Goal: Task Accomplishment & Management: Complete application form

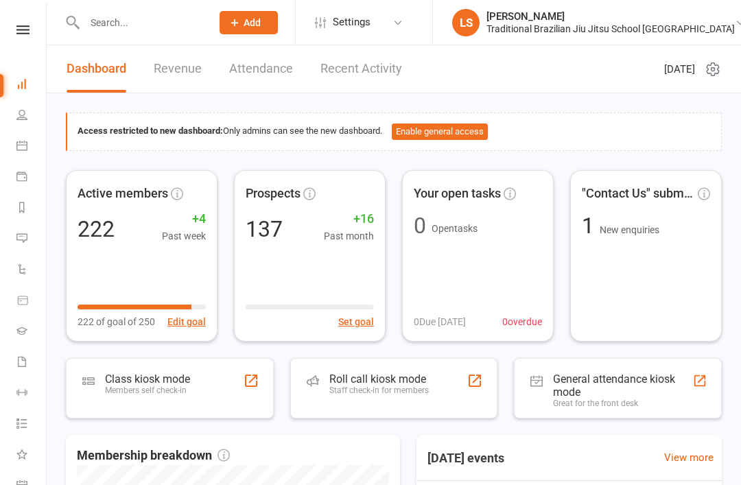
click at [25, 119] on icon at bounding box center [21, 114] width 11 height 11
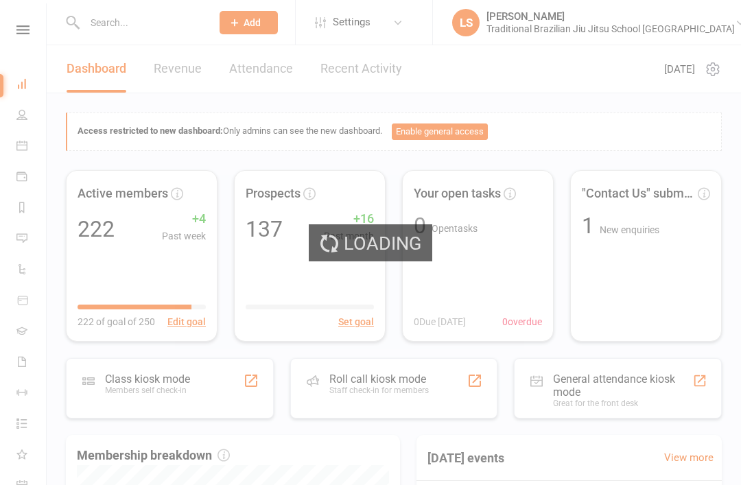
select select "100"
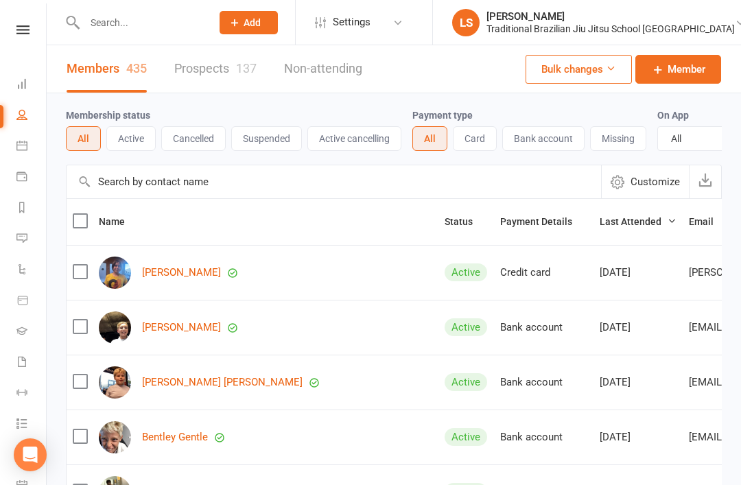
click at [217, 66] on link "Prospects 137" at bounding box center [215, 68] width 82 height 47
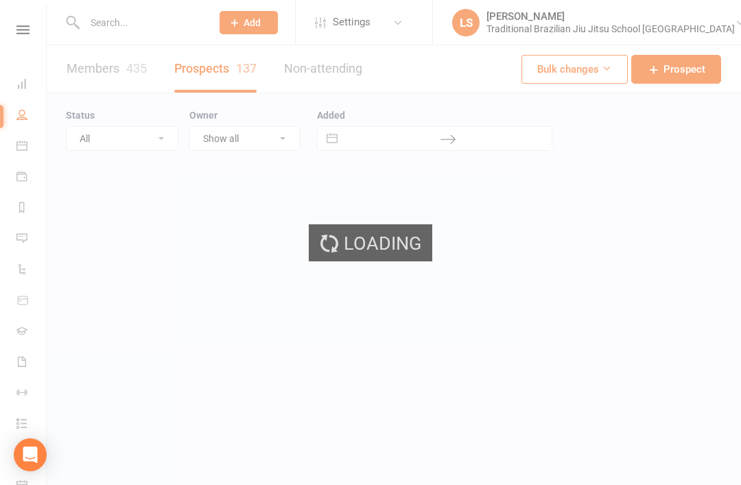
select select "100"
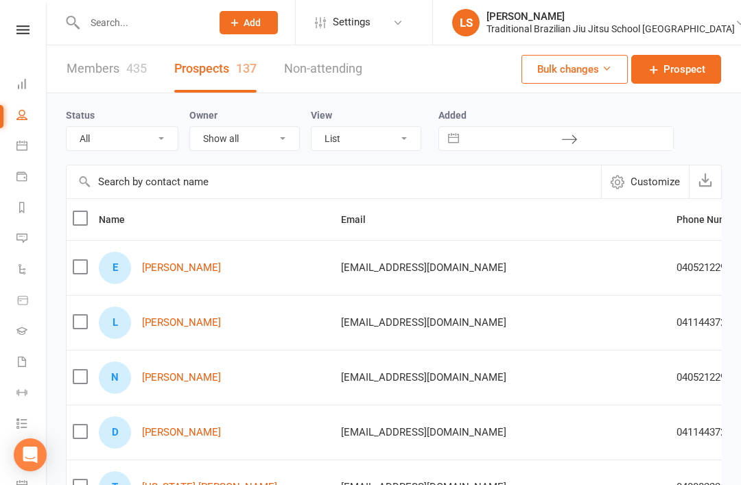
click at [665, 63] on span "Prospect" at bounding box center [684, 69] width 42 height 16
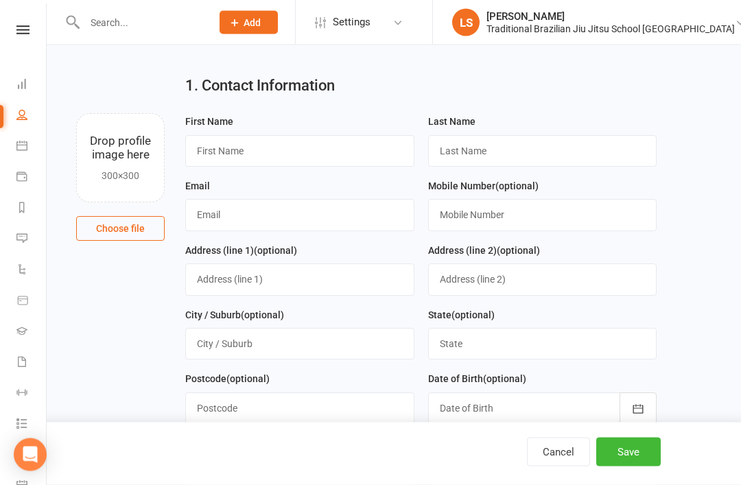
scroll to position [23, 0]
click at [346, 153] on input "text" at bounding box center [299, 151] width 229 height 32
type input "[PERSON_NAME]"
click at [554, 152] on input "text" at bounding box center [542, 151] width 229 height 32
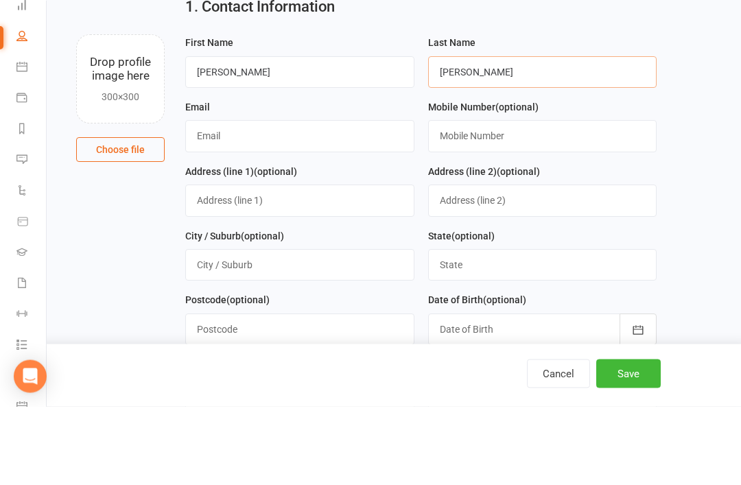
type input "[PERSON_NAME]"
click at [329, 199] on input "text" at bounding box center [299, 215] width 229 height 32
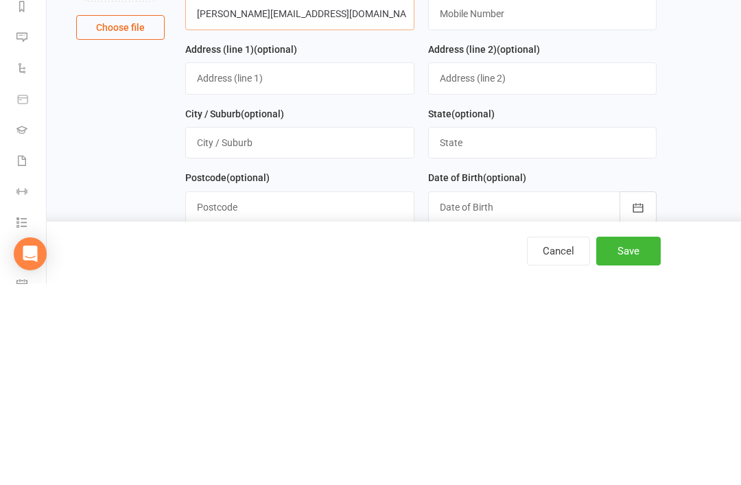
type input "[PERSON_NAME][EMAIL_ADDRESS][DOMAIN_NAME]"
click at [325, 263] on input "text" at bounding box center [299, 279] width 229 height 32
type input "[STREET_ADDRESS]"
click at [306, 328] on input "text" at bounding box center [299, 344] width 229 height 32
type input "Currumbin"
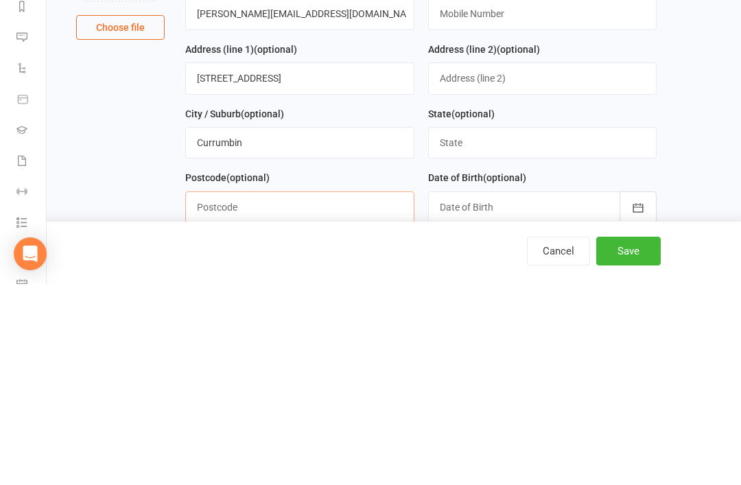
click at [326, 392] on input "text" at bounding box center [299, 408] width 229 height 32
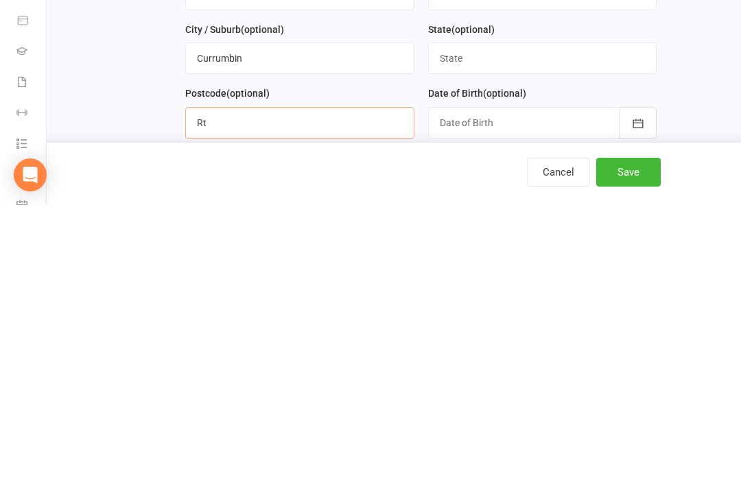
type input "R"
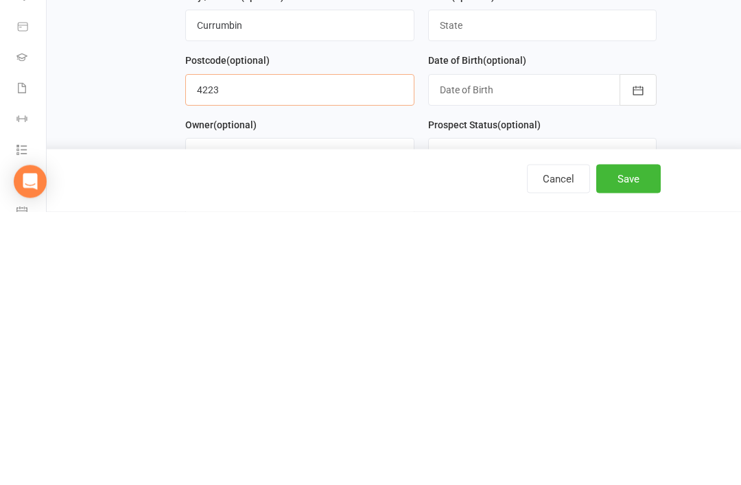
scroll to position [69, 0]
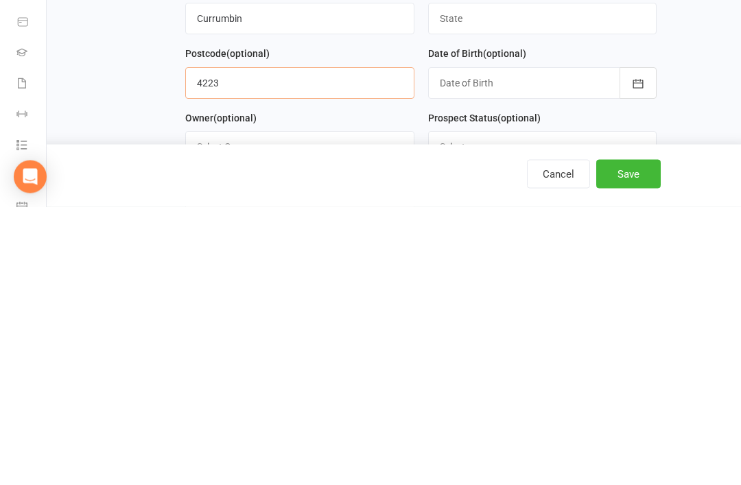
type input "4223"
click at [564, 346] on div at bounding box center [542, 362] width 229 height 32
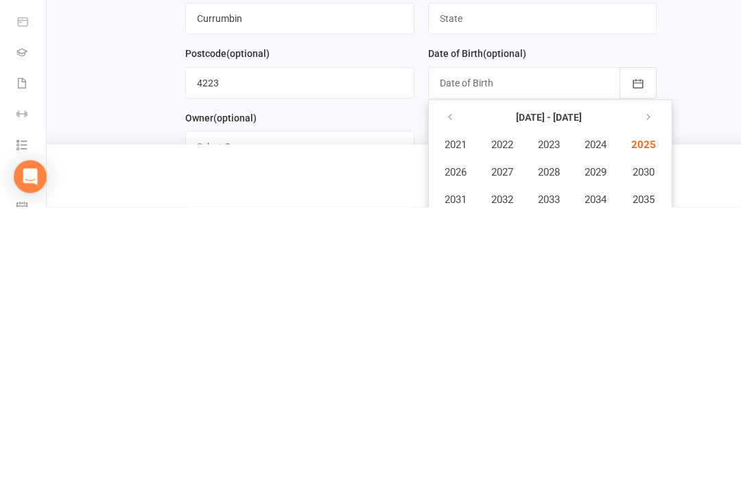
scroll to position [348, 0]
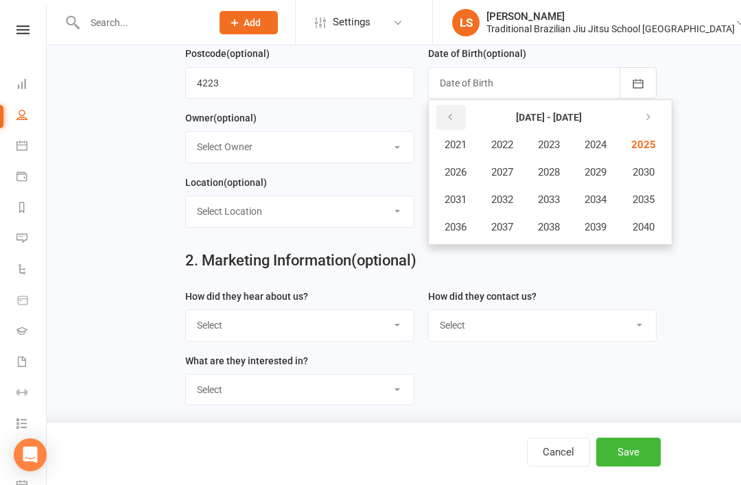
click at [455, 115] on button "button" at bounding box center [450, 117] width 29 height 25
click at [451, 122] on icon "button" at bounding box center [450, 117] width 10 height 11
click at [466, 147] on span "1981" at bounding box center [455, 145] width 22 height 12
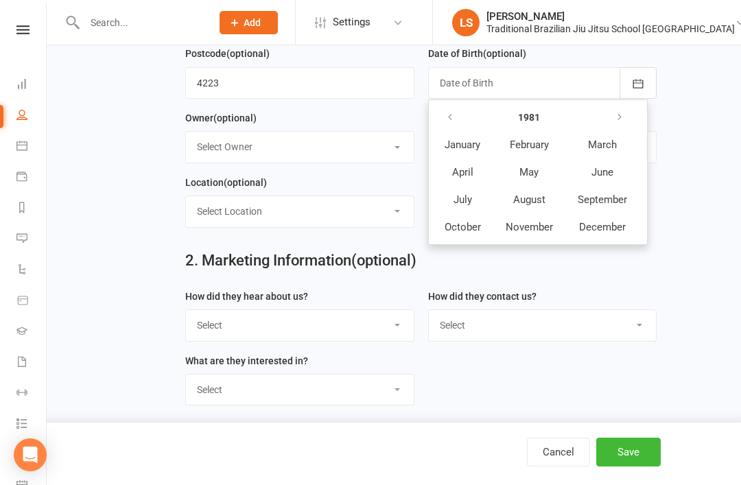
click at [687, 140] on main "1. Contact Information Drop profile image here 300×300 Choose file First Name […" at bounding box center [394, 103] width 656 height 728
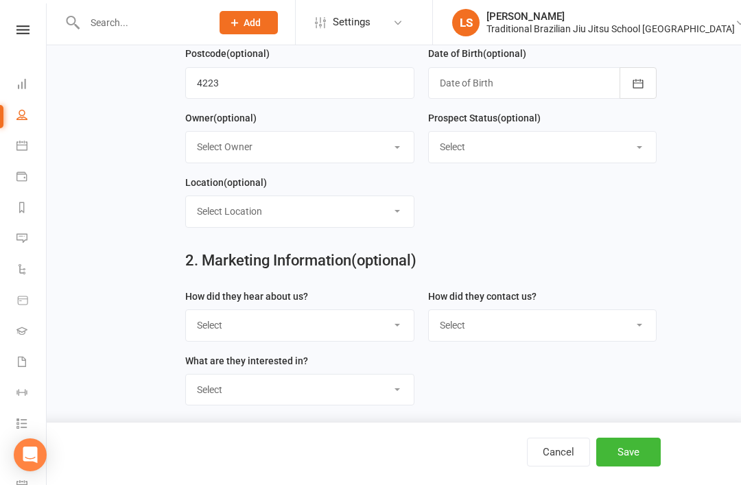
click at [649, 91] on button "button" at bounding box center [637, 83] width 37 height 32
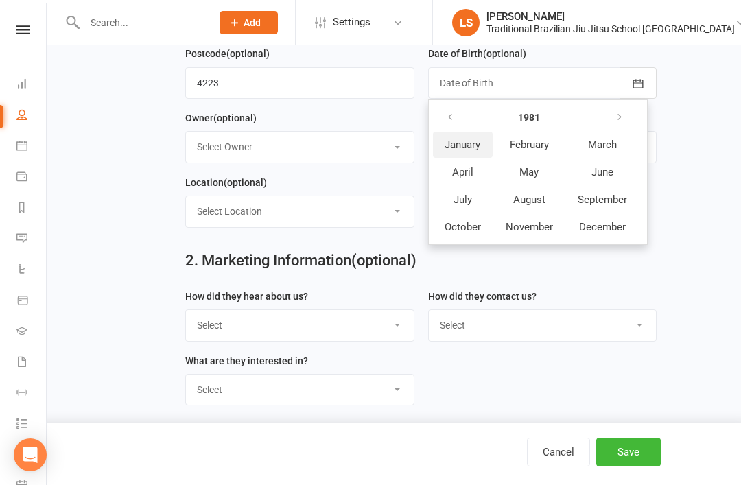
click at [464, 150] on span "January" at bounding box center [462, 145] width 36 height 12
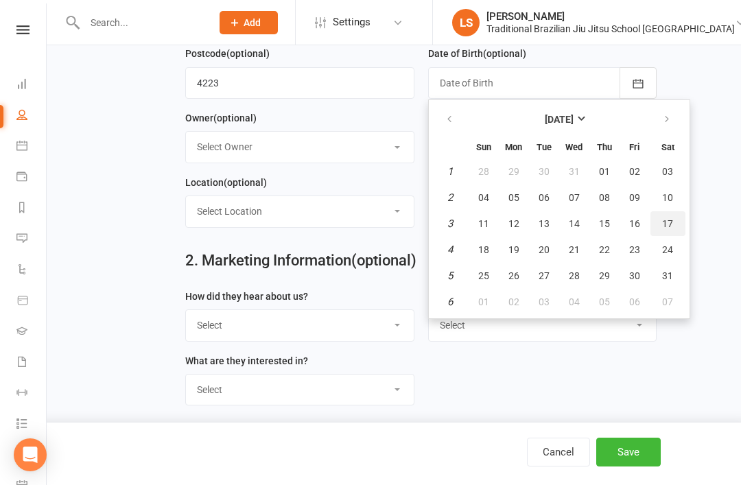
click at [665, 222] on span "17" at bounding box center [667, 223] width 11 height 11
type input "[DATE]"
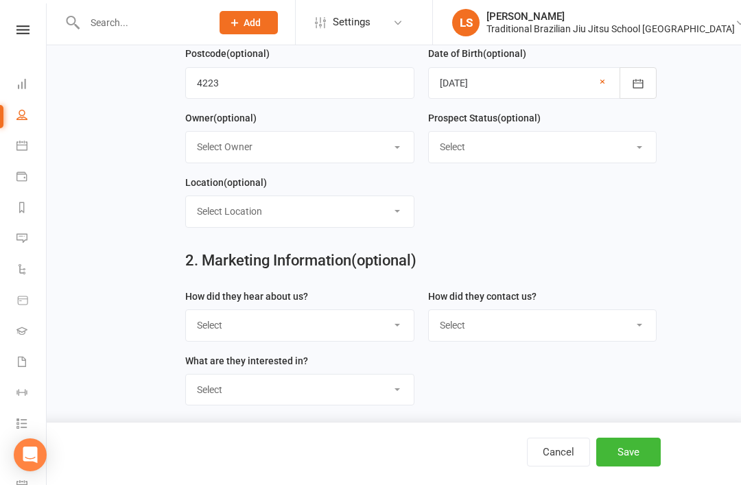
click at [387, 326] on select "Select Google Through A Friend Poster Magazine Walk by Letter Box Drop Facebook" at bounding box center [300, 325] width 228 height 30
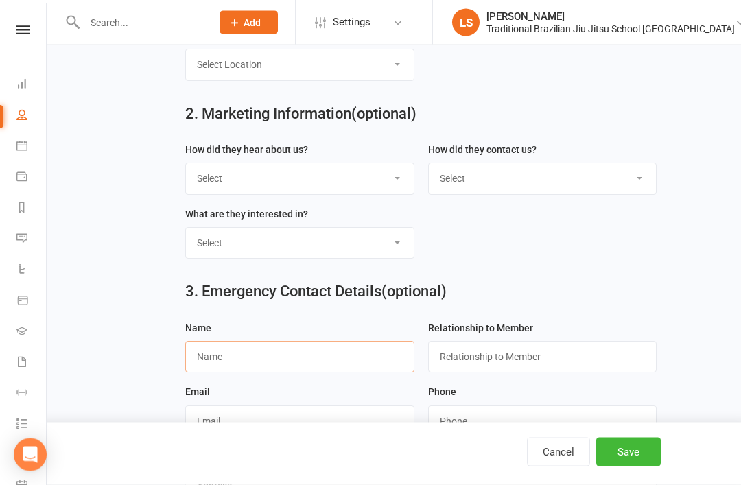
click at [320, 357] on input "text" at bounding box center [299, 358] width 229 height 32
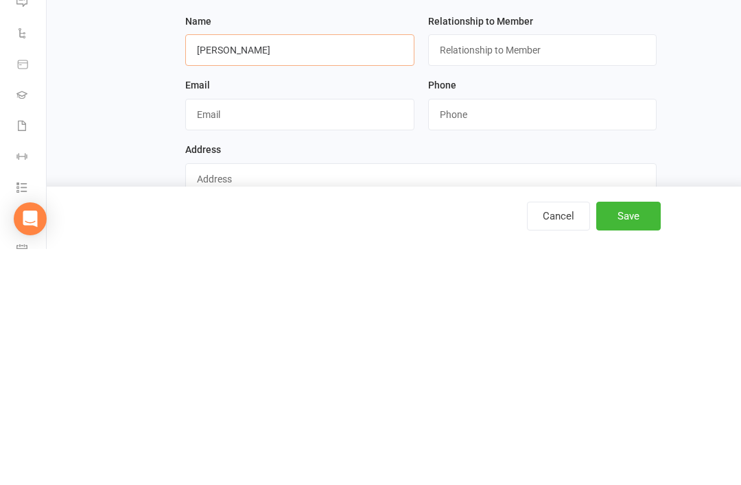
scroll to position [566, 0]
type input "[PERSON_NAME]"
click at [376, 334] on input "text" at bounding box center [299, 350] width 229 height 32
click at [556, 270] on input "text" at bounding box center [542, 286] width 229 height 32
type input "Wife"
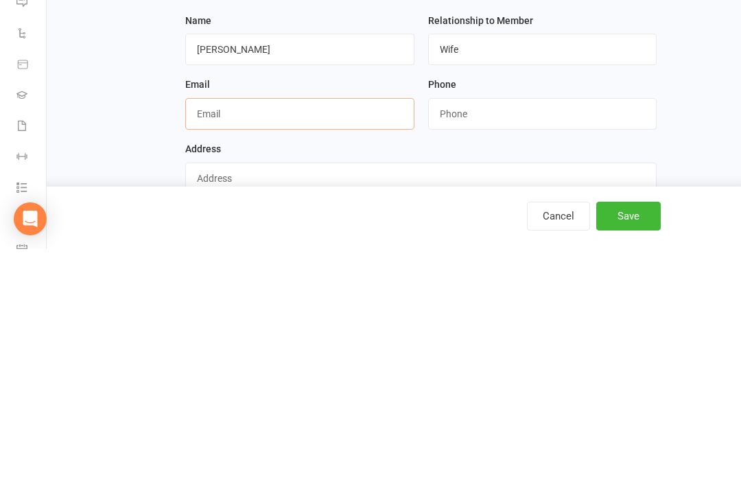
click at [305, 334] on input "text" at bounding box center [299, 350] width 229 height 32
click at [534, 334] on input "string" at bounding box center [542, 350] width 229 height 32
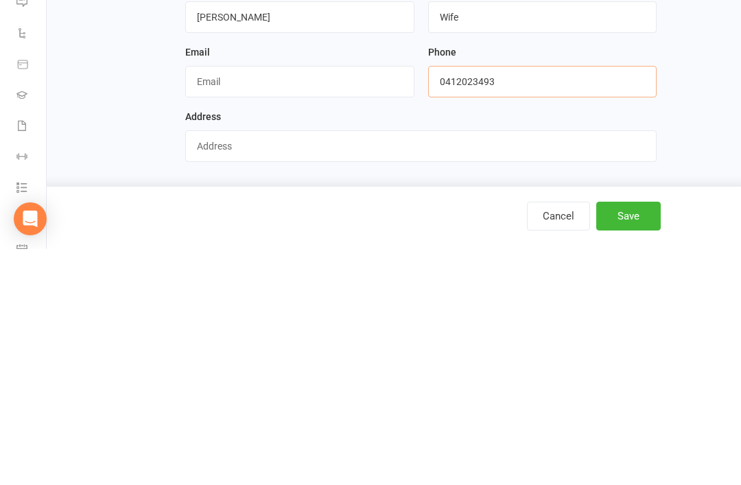
type input "0412023493"
click at [385, 366] on input "text" at bounding box center [420, 382] width 471 height 32
type input "[STREET_ADDRESS]"
click at [643, 438] on button "Save" at bounding box center [628, 452] width 64 height 29
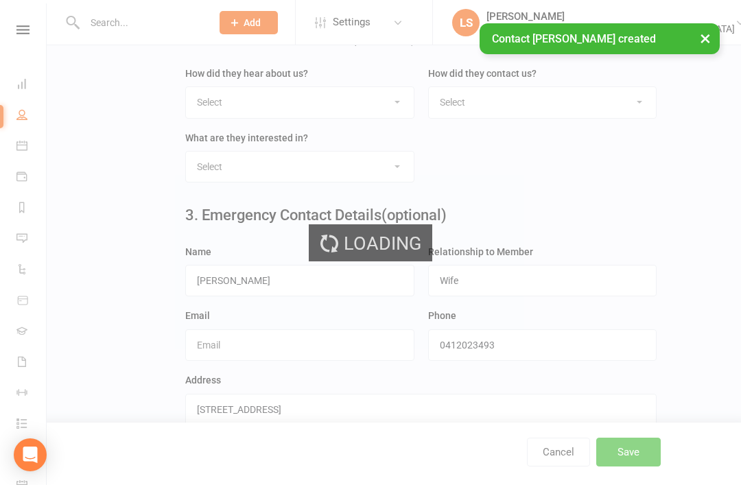
scroll to position [0, 0]
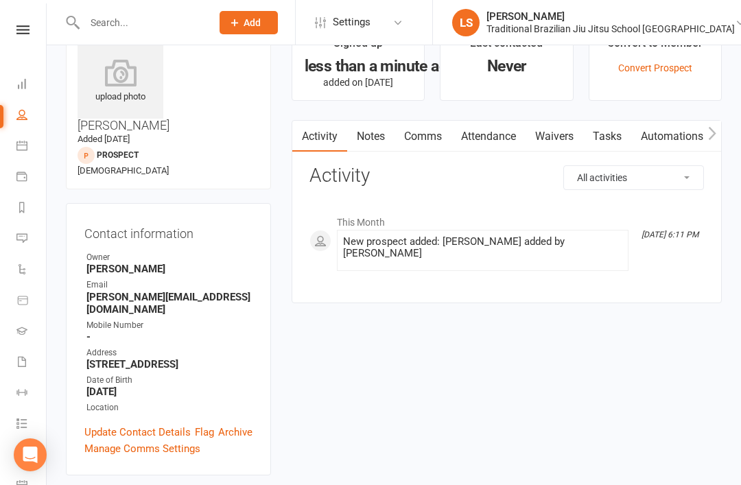
scroll to position [44, 0]
click at [562, 129] on link "Waivers" at bounding box center [554, 136] width 58 height 32
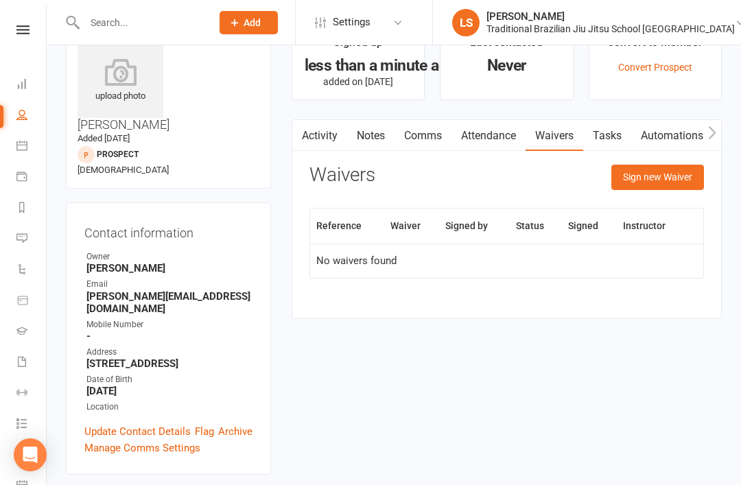
click at [662, 179] on button "Sign new Waiver" at bounding box center [657, 177] width 93 height 25
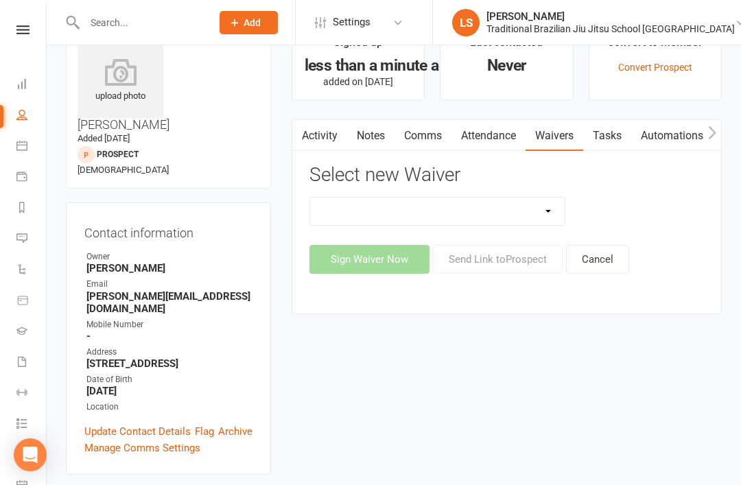
click at [543, 206] on select "Important Information Payment update Prospect" at bounding box center [437, 211] width 255 height 27
select select "10058"
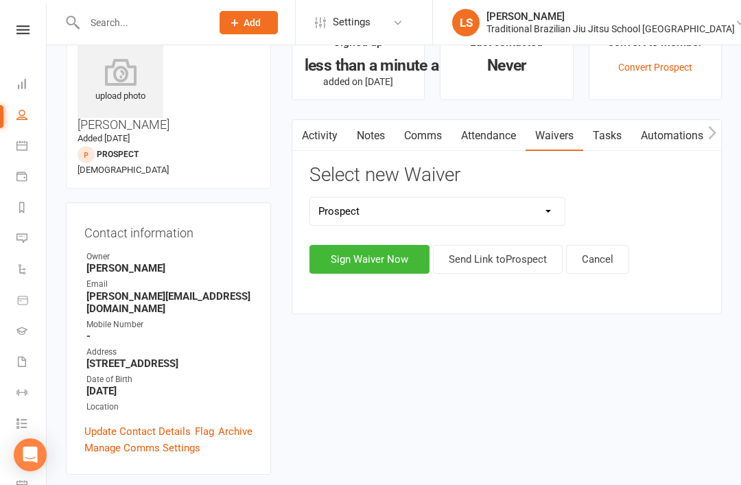
click at [372, 257] on button "Sign Waiver Now" at bounding box center [369, 259] width 120 height 29
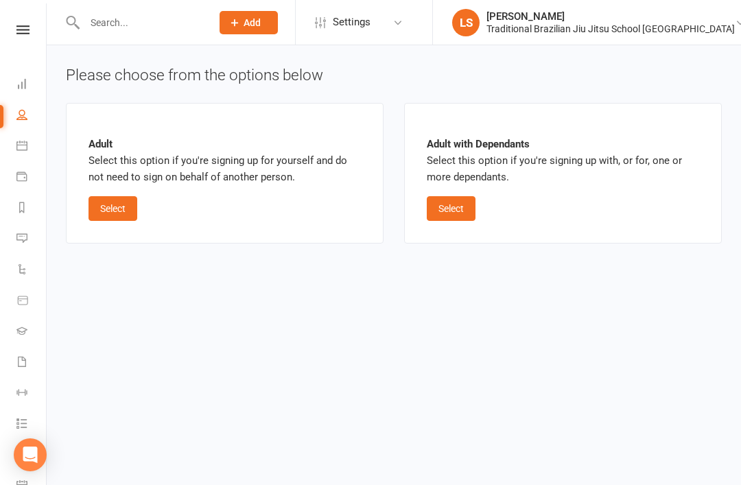
click at [116, 204] on button "Select" at bounding box center [112, 208] width 49 height 25
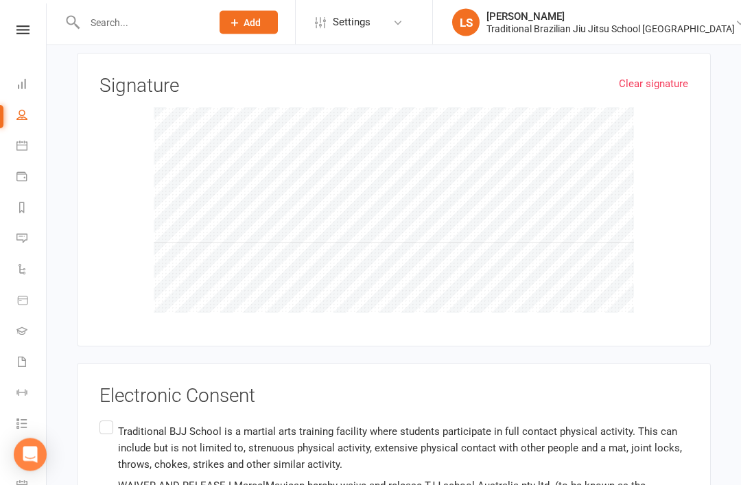
scroll to position [678, 0]
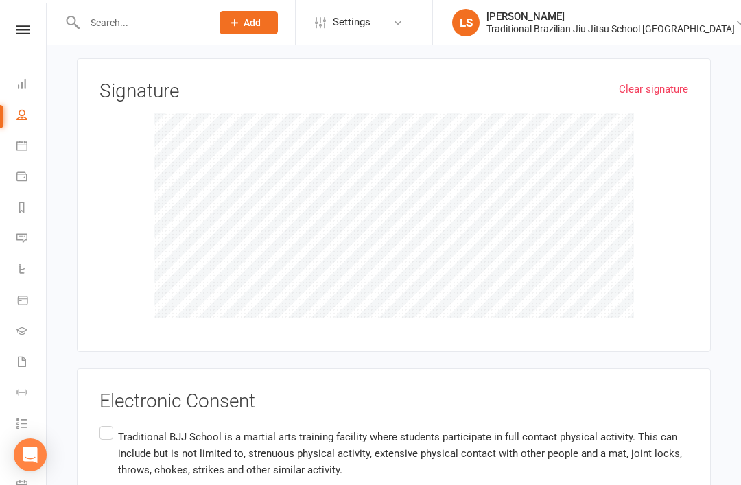
click at [104, 423] on input "Traditional BJJ School is a martial arts training facility where students parti…" at bounding box center [103, 423] width 9 height 0
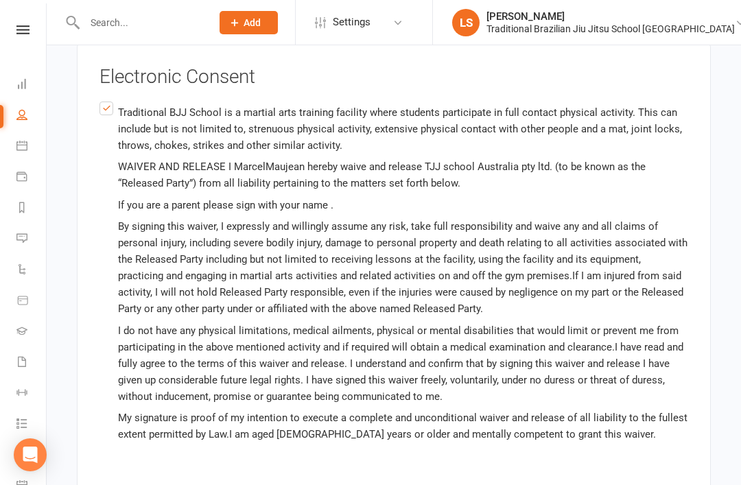
scroll to position [1040, 0]
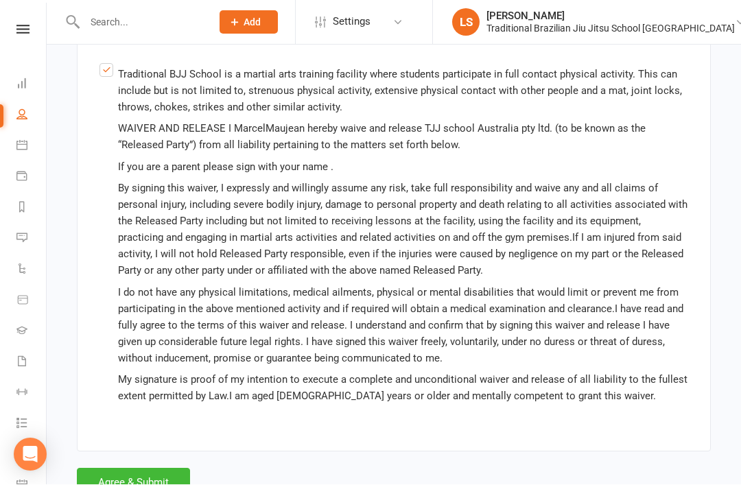
click at [165, 468] on button "Agree & Submit" at bounding box center [133, 482] width 113 height 29
